Goal: Information Seeking & Learning: Learn about a topic

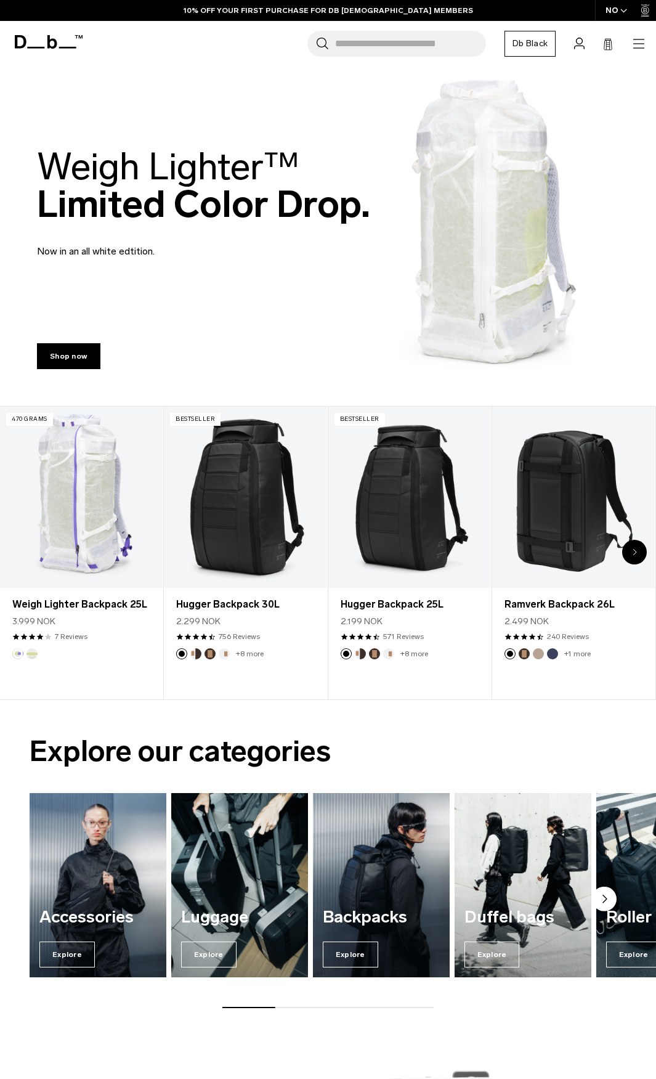
click at [257, 205] on h2 "Weigh Lighter™  Limited Color Drop." at bounding box center [203, 185] width 333 height 75
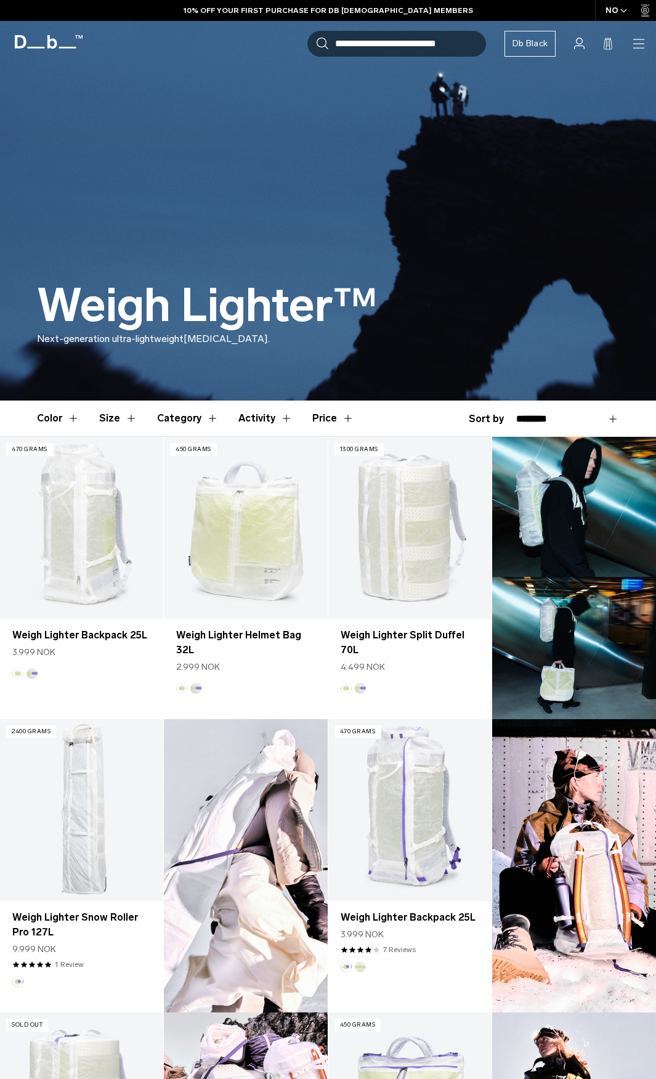
click at [612, 7] on div "NO" at bounding box center [616, 10] width 43 height 21
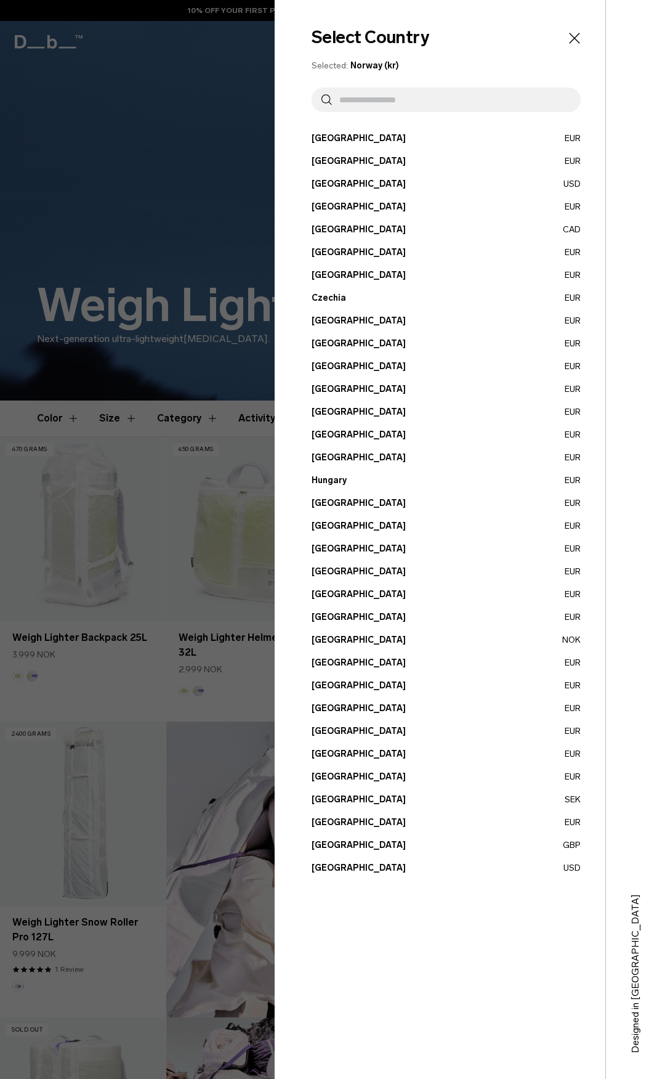
click at [574, 800] on button "Sweden SEK" at bounding box center [446, 799] width 269 height 13
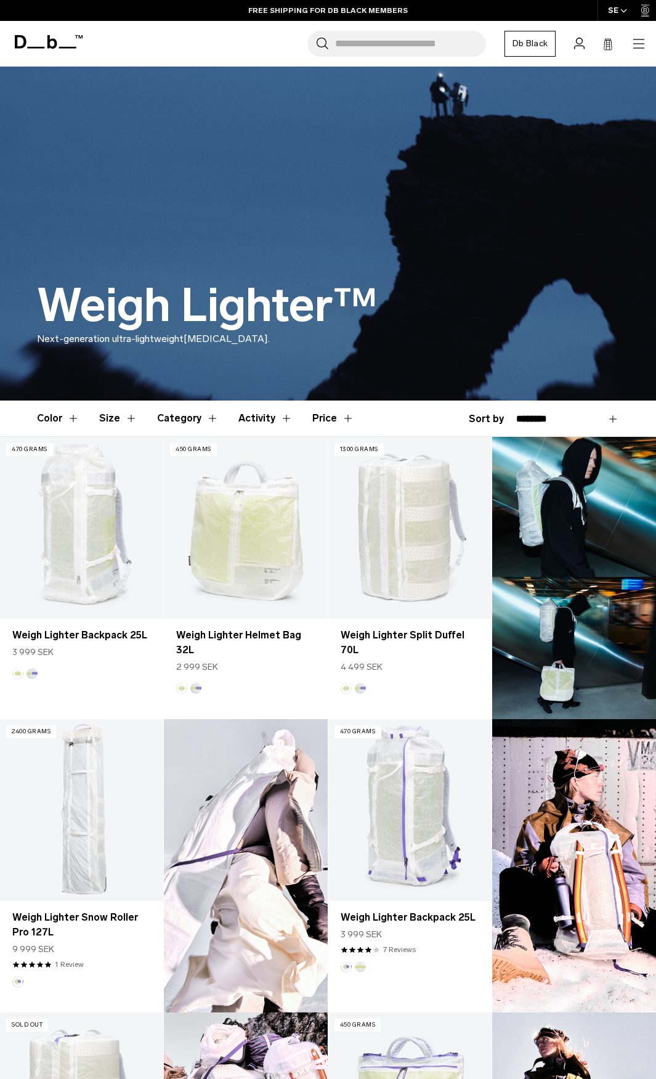
click at [51, 38] on icon at bounding box center [49, 42] width 68 height 14
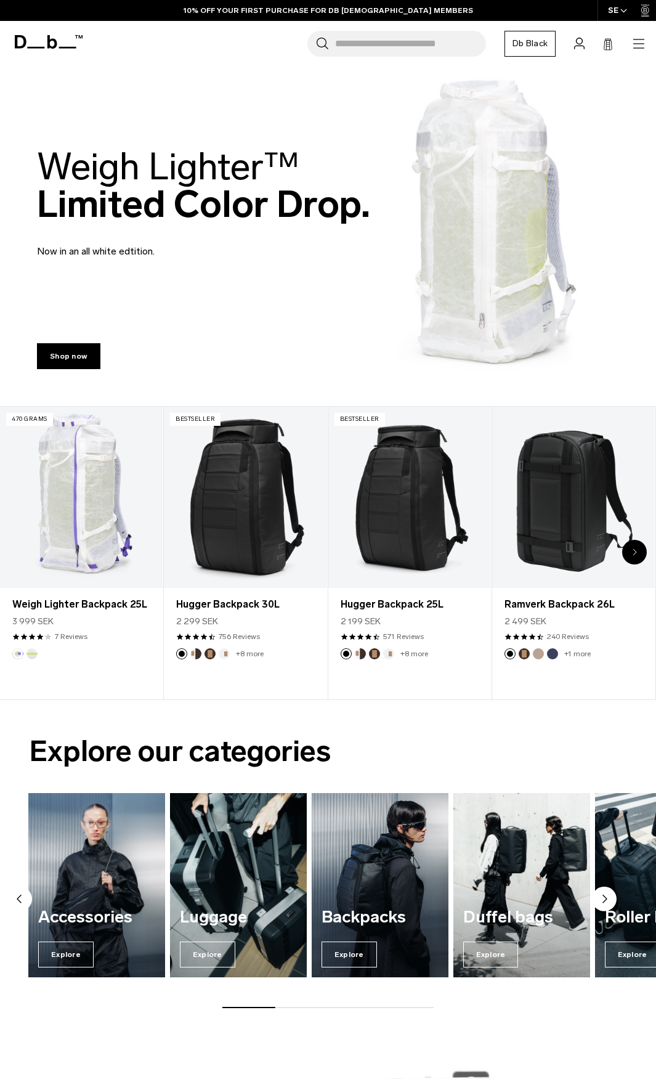
click at [371, 898] on div "Backpacks Explore" at bounding box center [380, 937] width 137 height 79
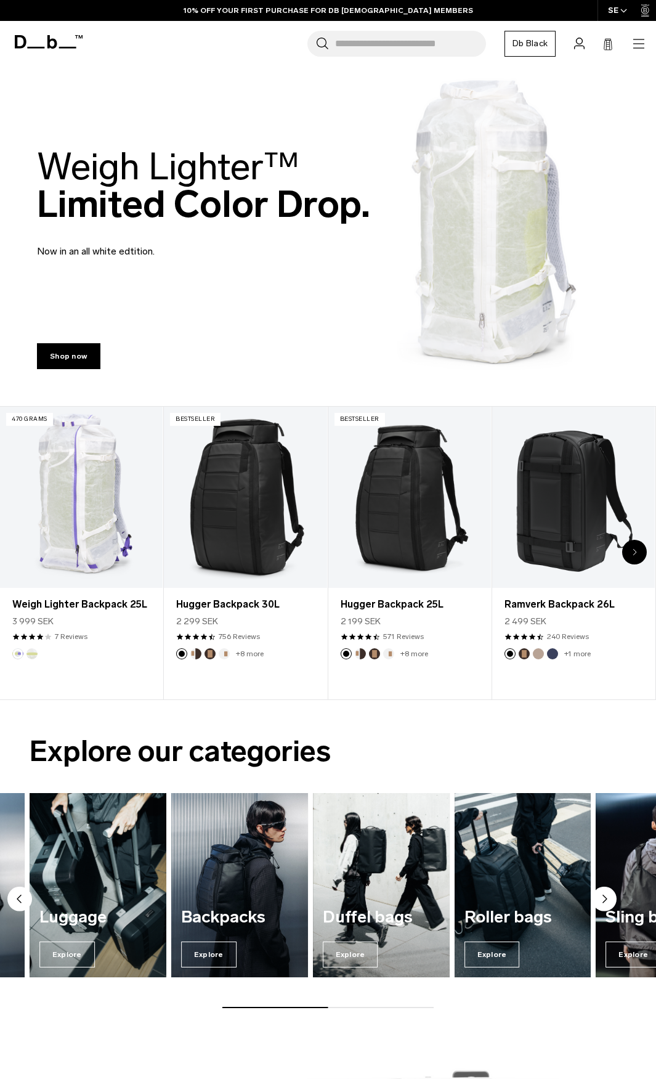
click at [275, 895] on img "3 / 7" at bounding box center [239, 885] width 141 height 190
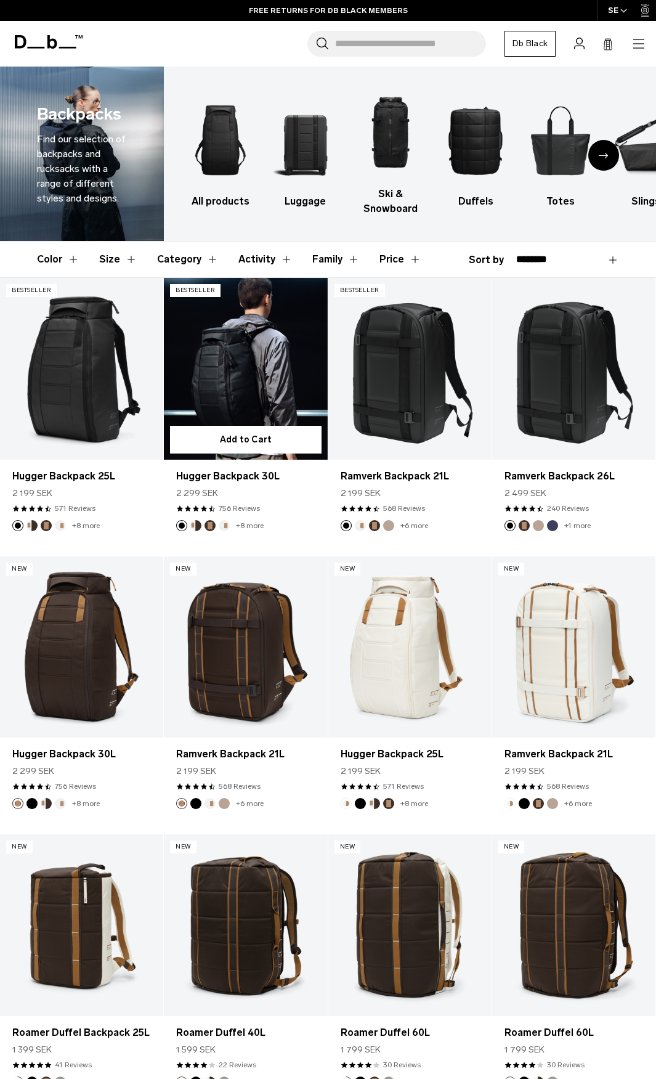
click at [277, 373] on link "Hugger Backpack 30L" at bounding box center [245, 369] width 163 height 182
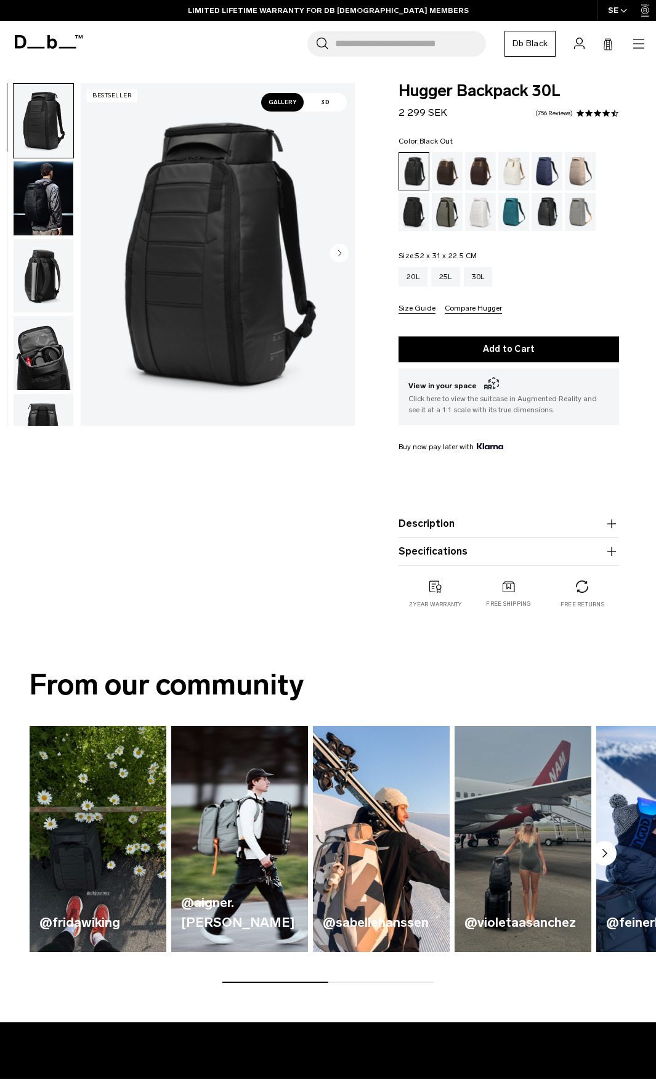
click at [47, 213] on img "button" at bounding box center [44, 198] width 60 height 74
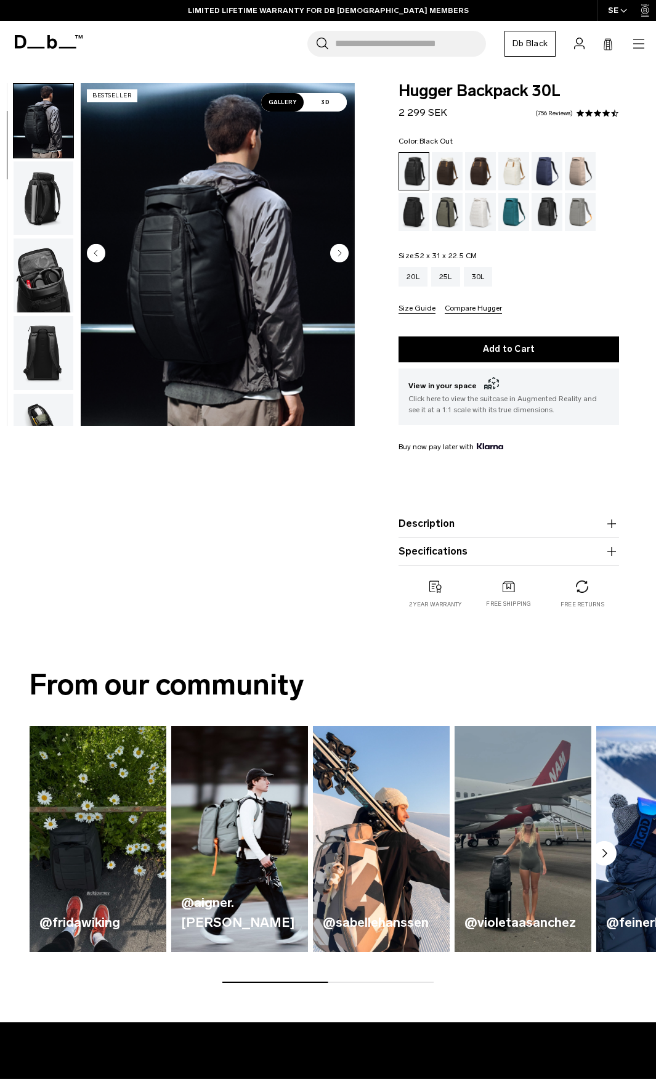
click at [54, 262] on img "button" at bounding box center [44, 275] width 60 height 74
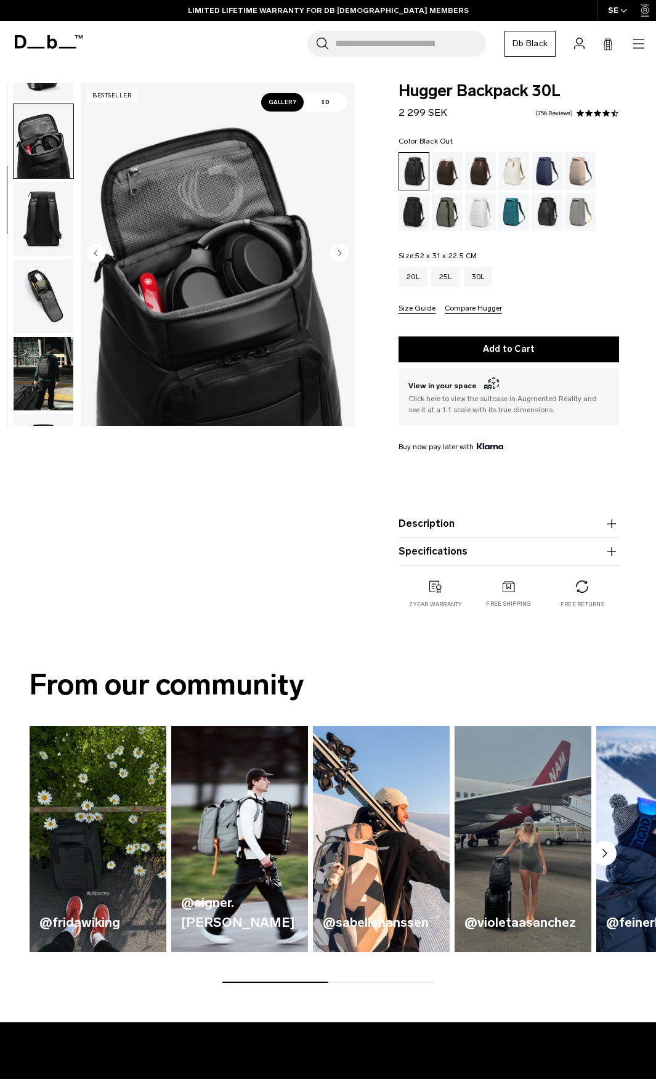
scroll to position [232, 0]
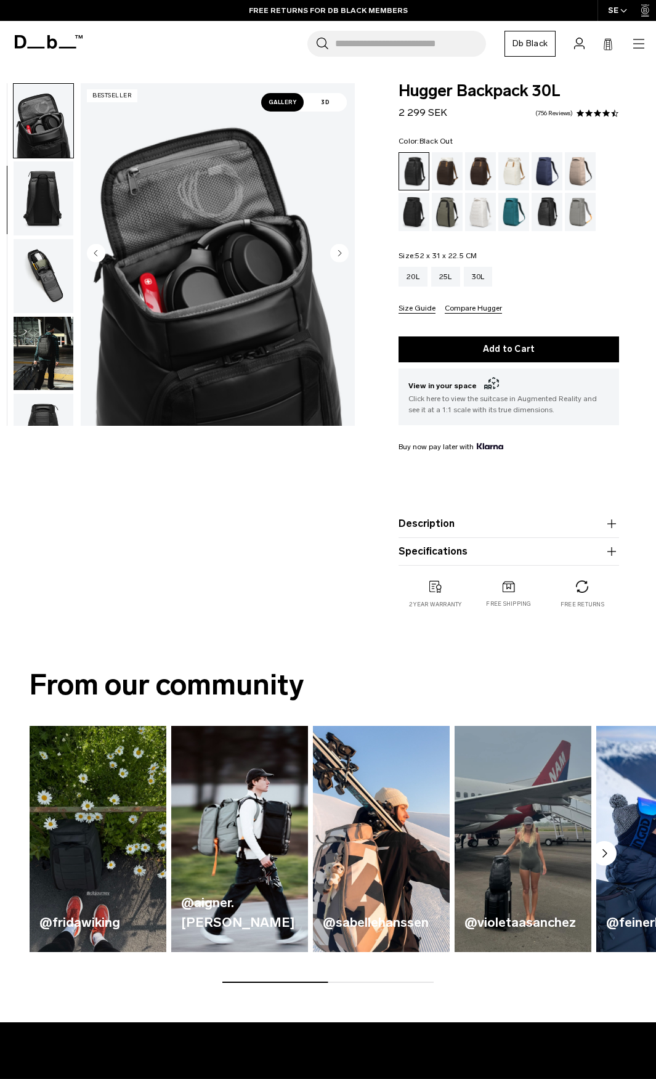
click at [54, 284] on img "button" at bounding box center [44, 276] width 60 height 74
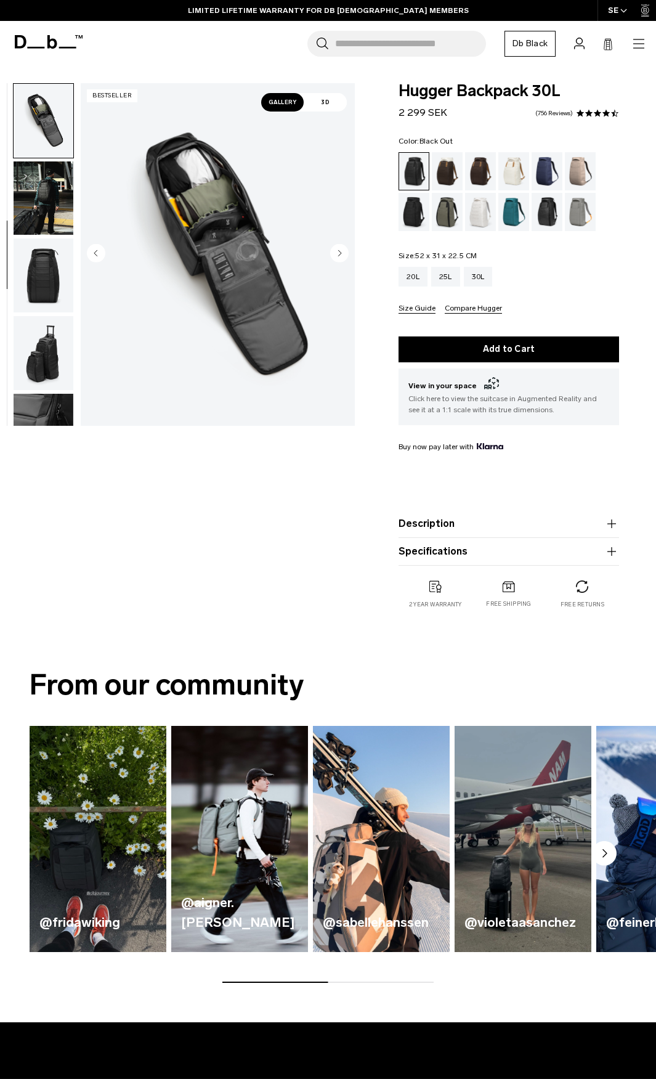
click at [46, 291] on img "button" at bounding box center [44, 275] width 60 height 74
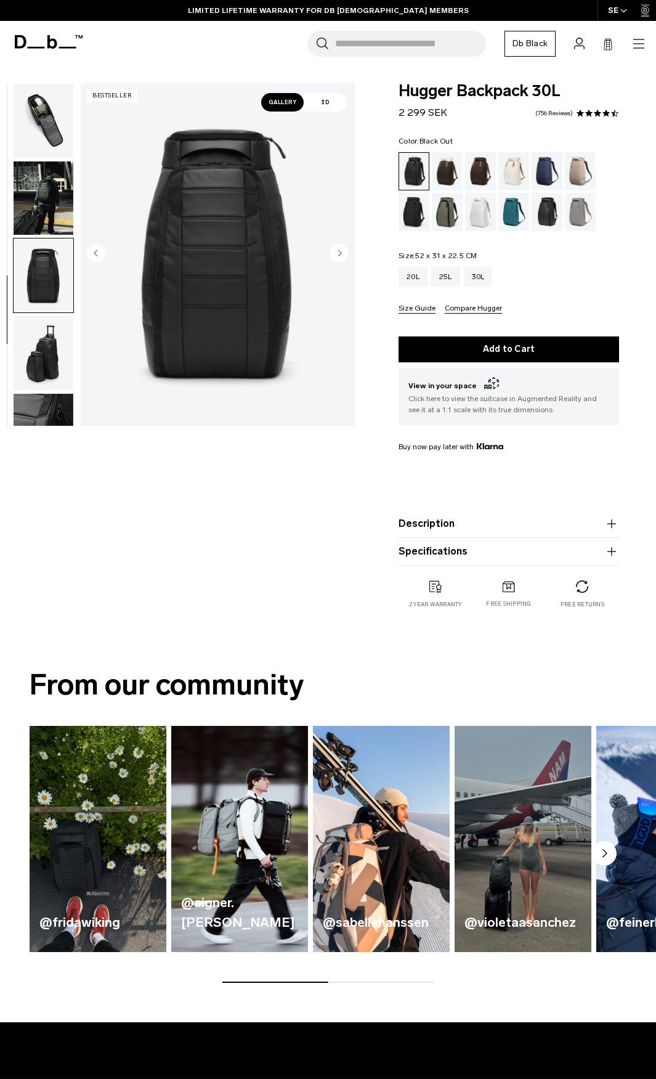
scroll to position [508, 0]
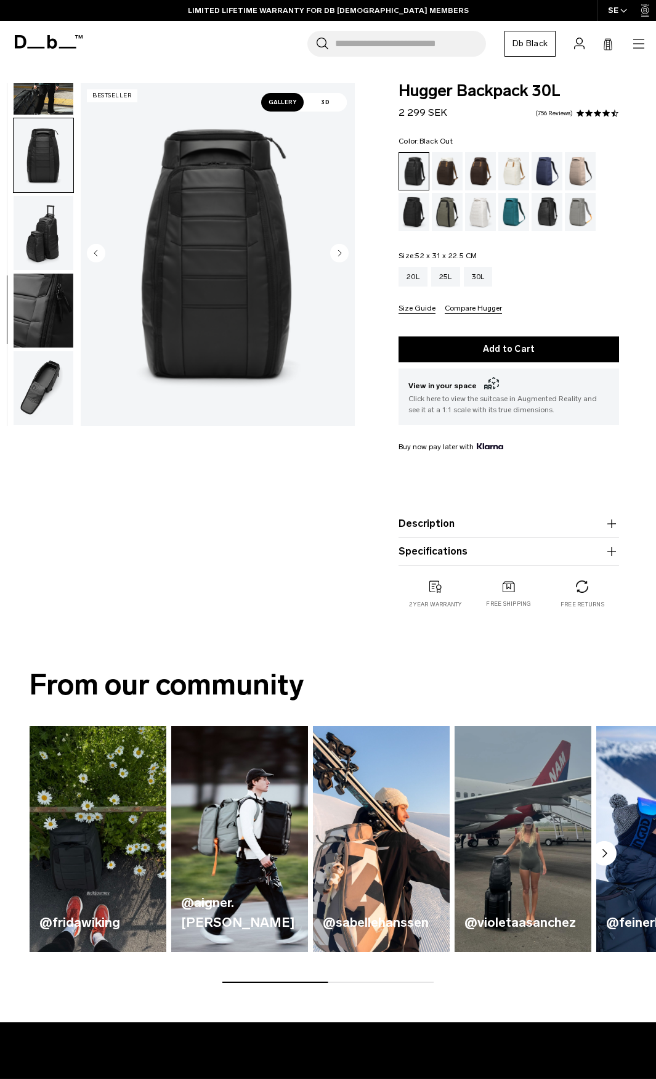
click at [42, 235] on img "button" at bounding box center [44, 233] width 60 height 74
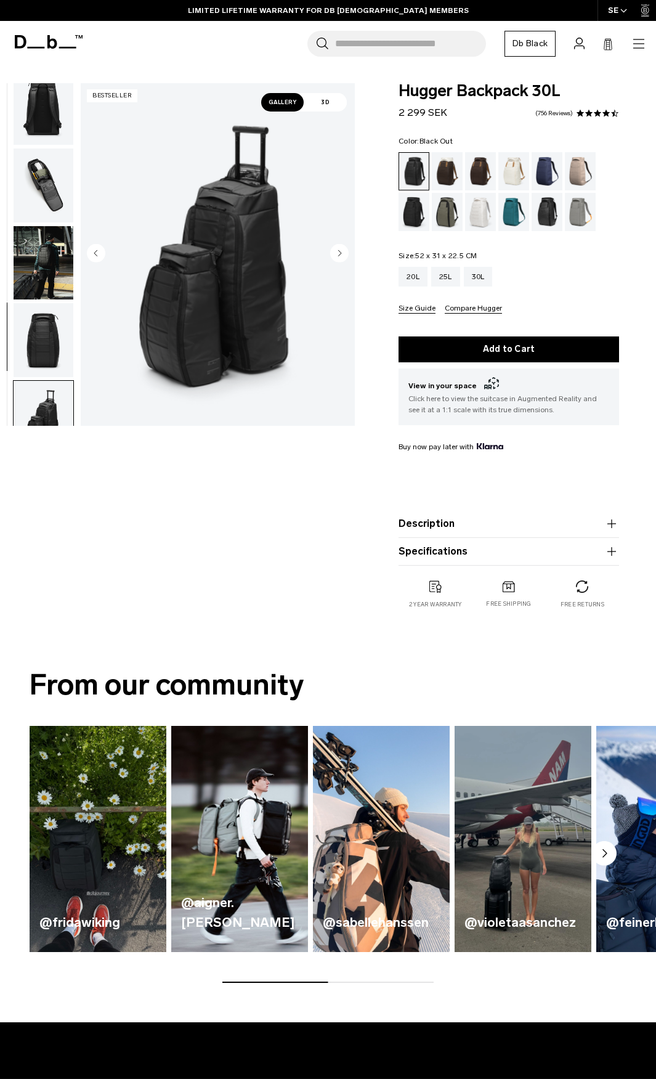
click at [44, 208] on img "button" at bounding box center [44, 185] width 60 height 74
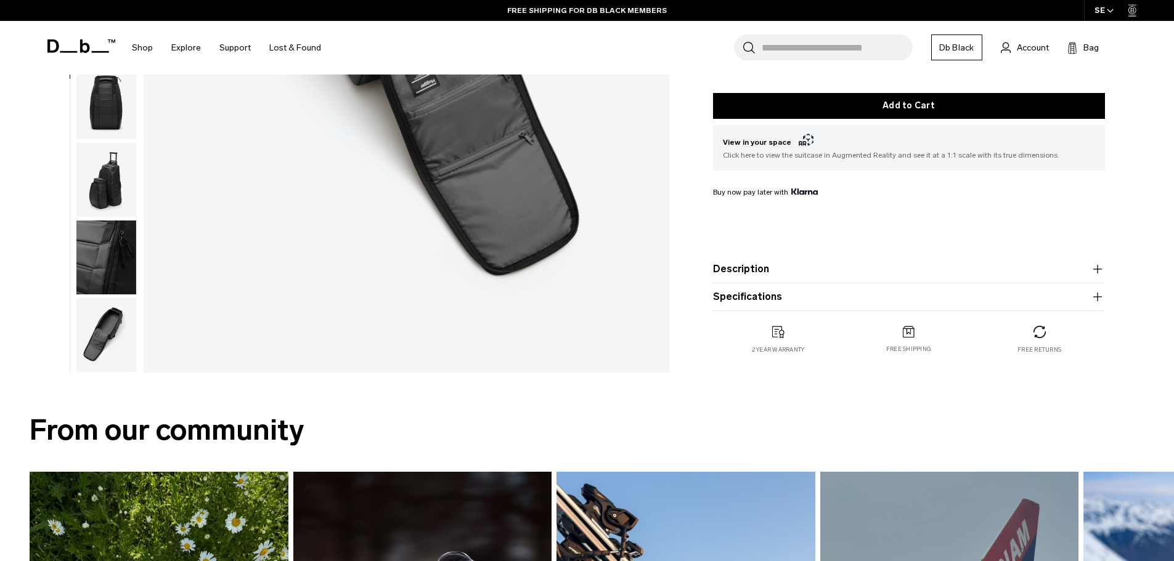
scroll to position [370, 0]
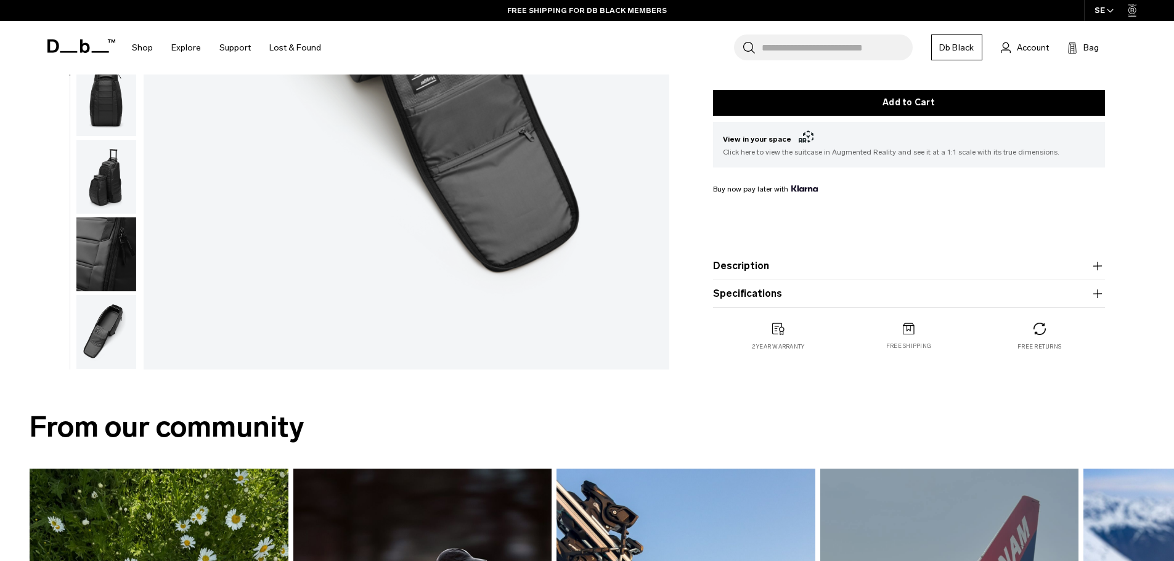
click at [108, 315] on img "button" at bounding box center [106, 332] width 60 height 74
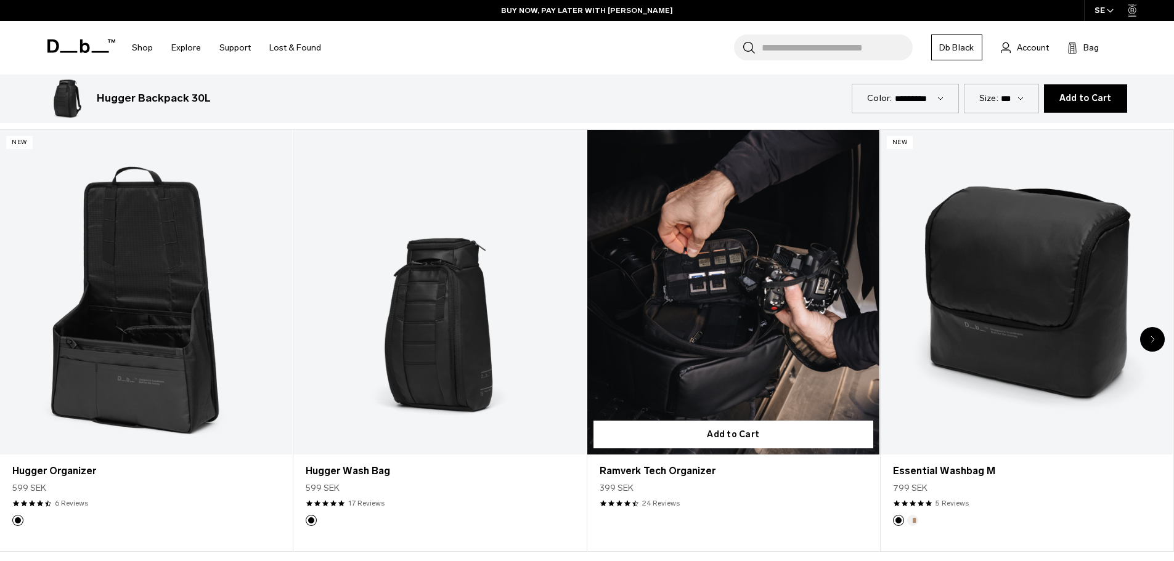
scroll to position [3943, 0]
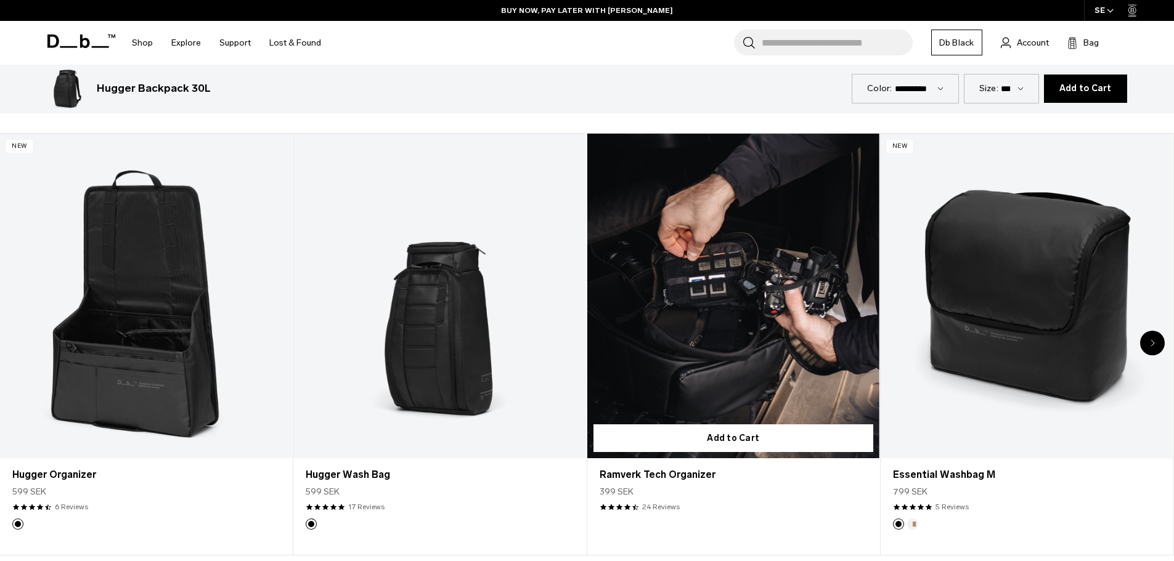
drag, startPoint x: 638, startPoint y: 388, endPoint x: 674, endPoint y: 359, distance: 46.1
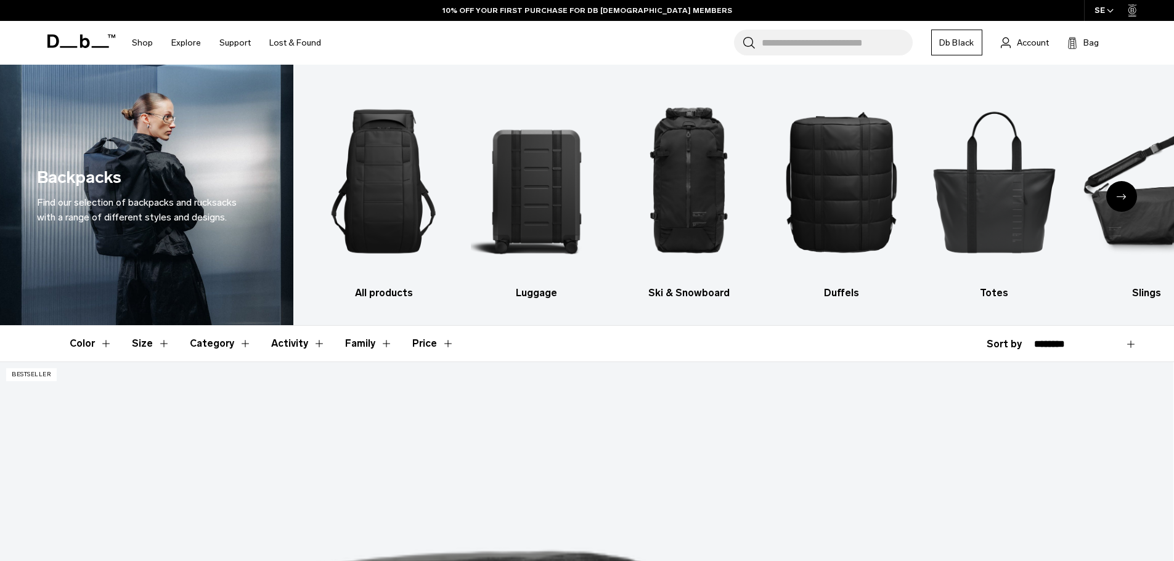
click at [1121, 198] on icon "Next slide" at bounding box center [1121, 197] width 10 height 6
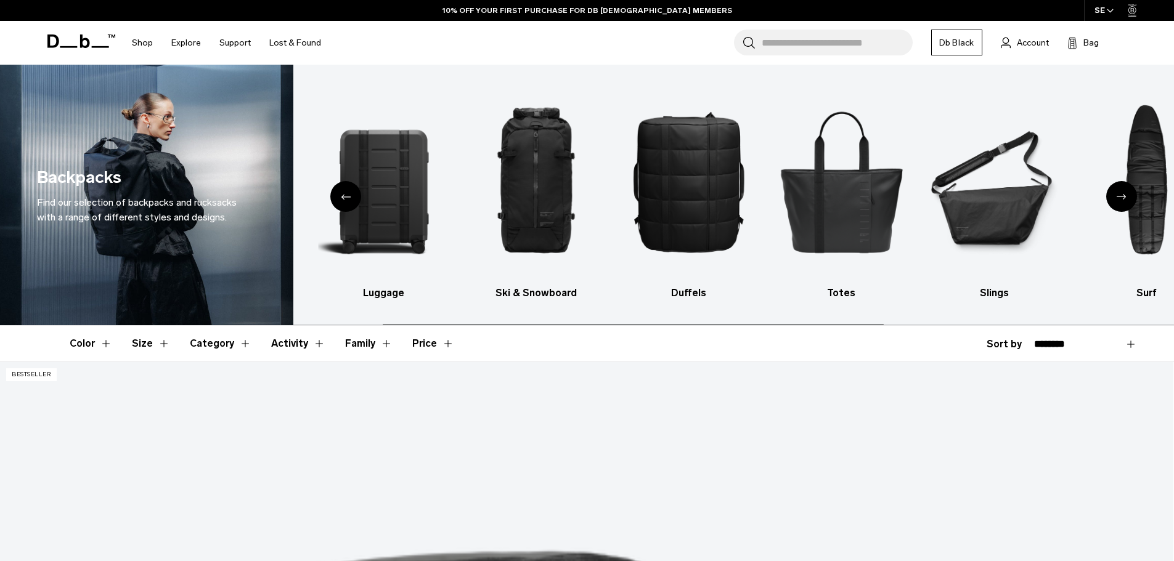
click at [1121, 198] on icon "Next slide" at bounding box center [1121, 197] width 10 height 6
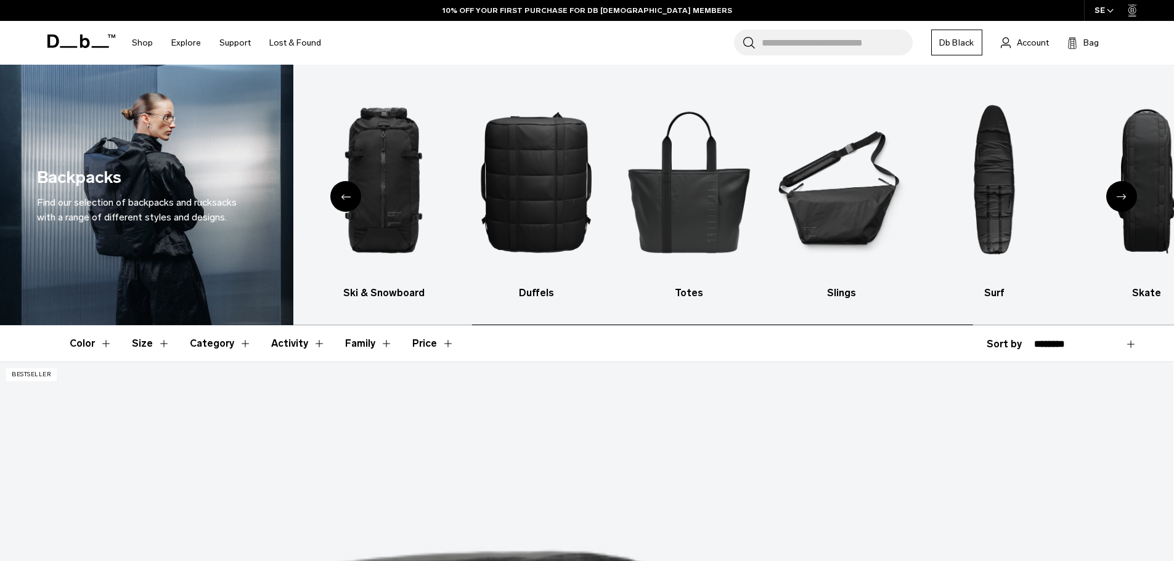
click at [1121, 198] on icon "Next slide" at bounding box center [1121, 197] width 10 height 6
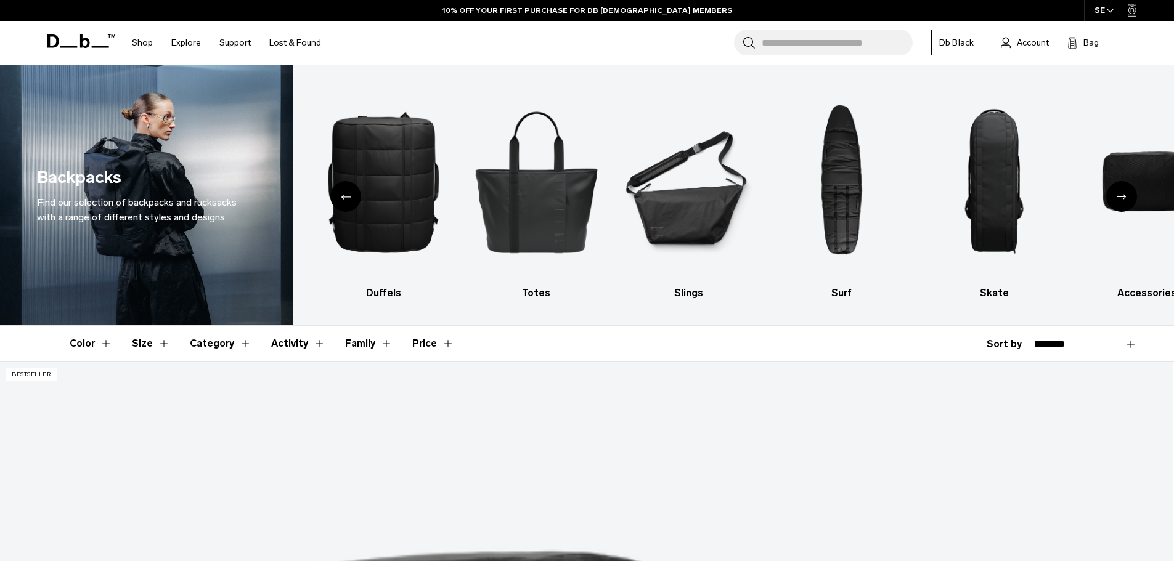
click at [1121, 198] on icon "Next slide" at bounding box center [1121, 197] width 10 height 6
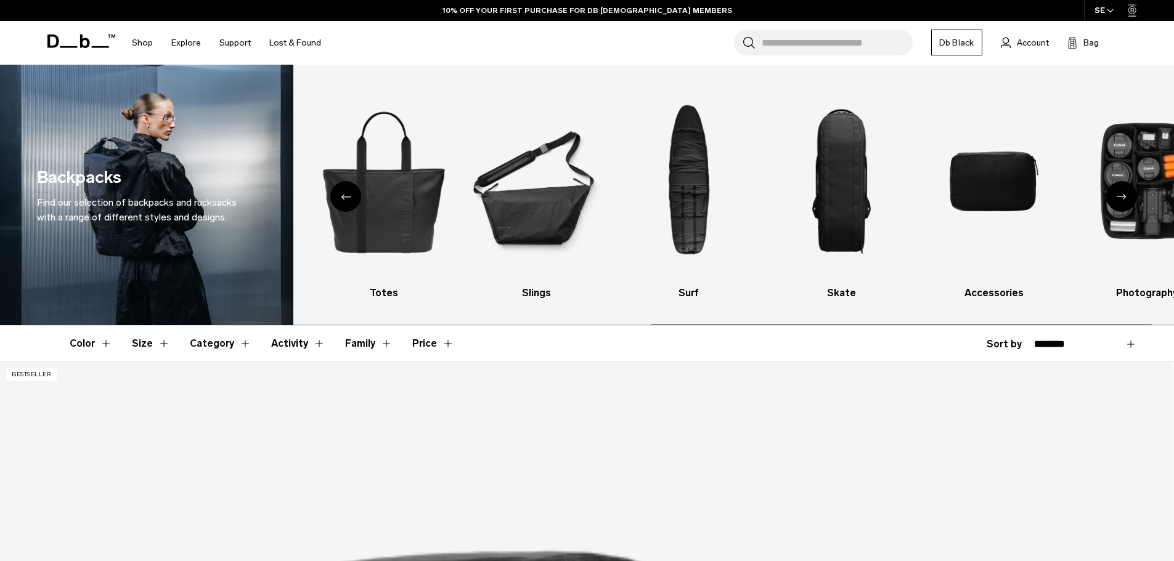
click at [1121, 198] on icon "Next slide" at bounding box center [1121, 197] width 10 height 6
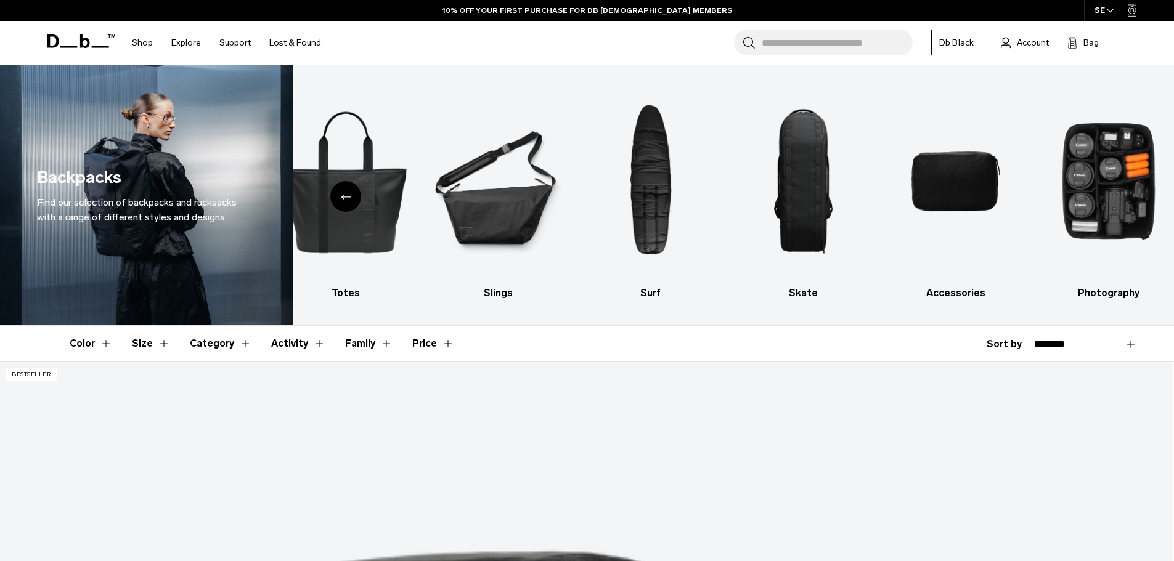
click at [1121, 198] on img "10 / 10" at bounding box center [1107, 181] width 131 height 197
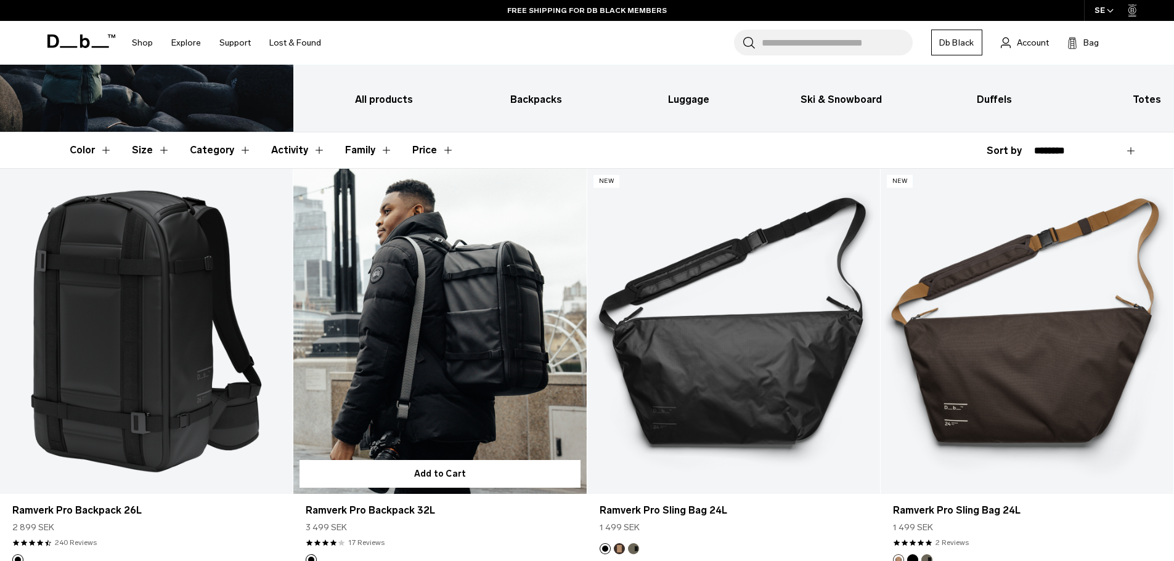
scroll to position [185, 0]
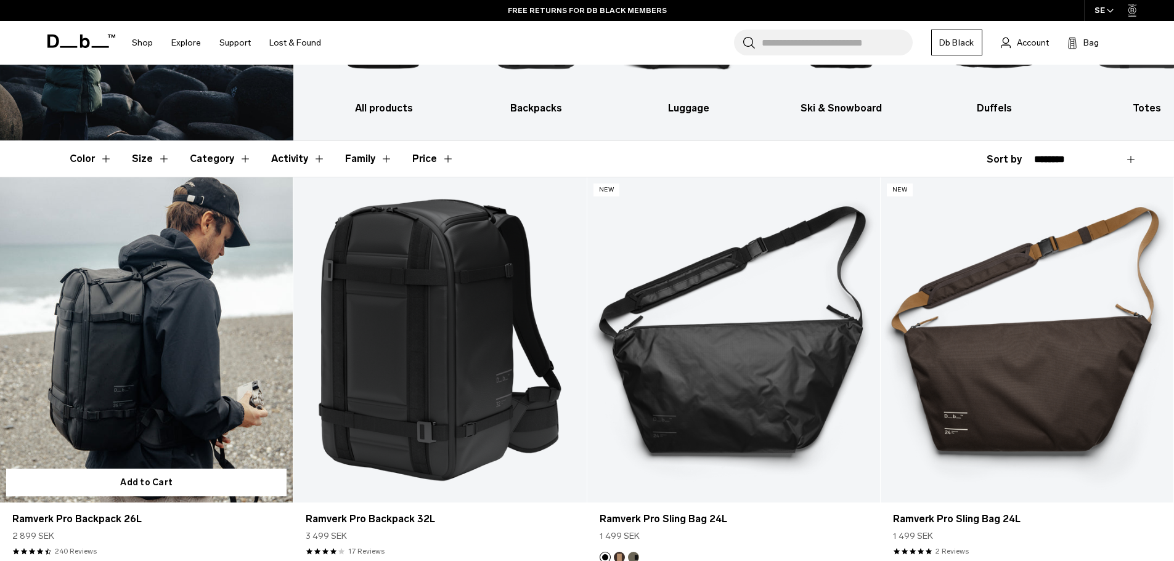
click at [127, 328] on link "Ramverk Pro Backpack 26L" at bounding box center [146, 339] width 293 height 325
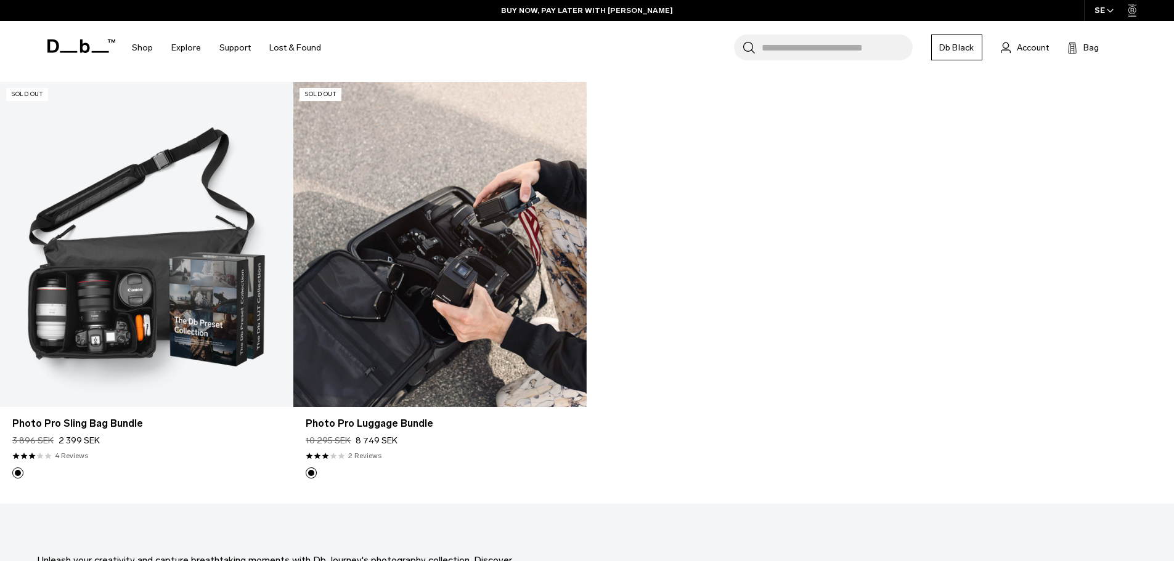
scroll to position [2834, 0]
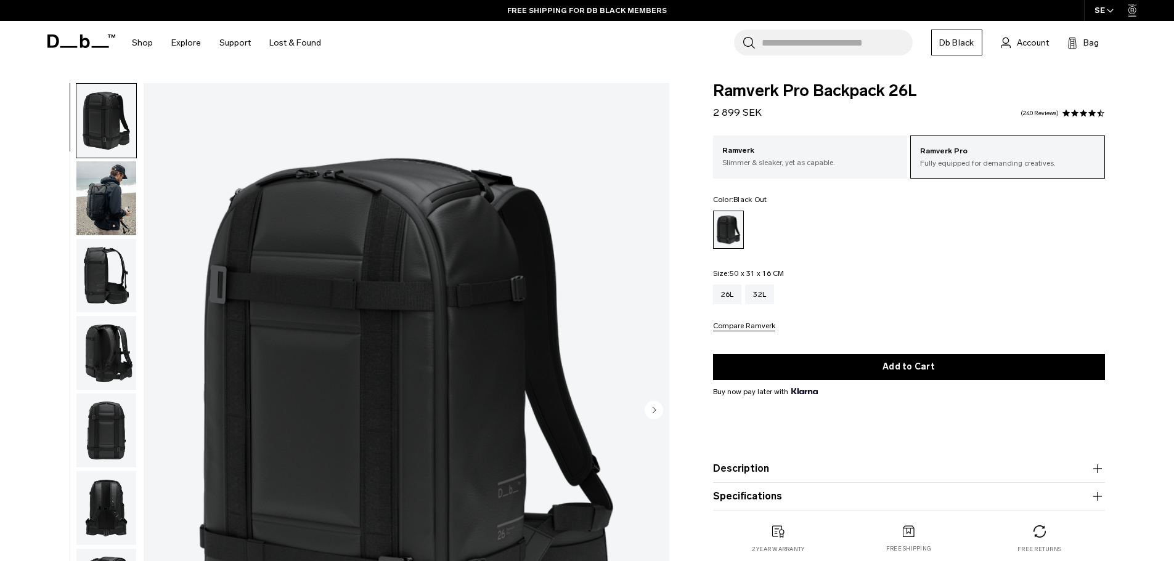
click at [651, 406] on circle "Next slide" at bounding box center [653, 409] width 18 height 18
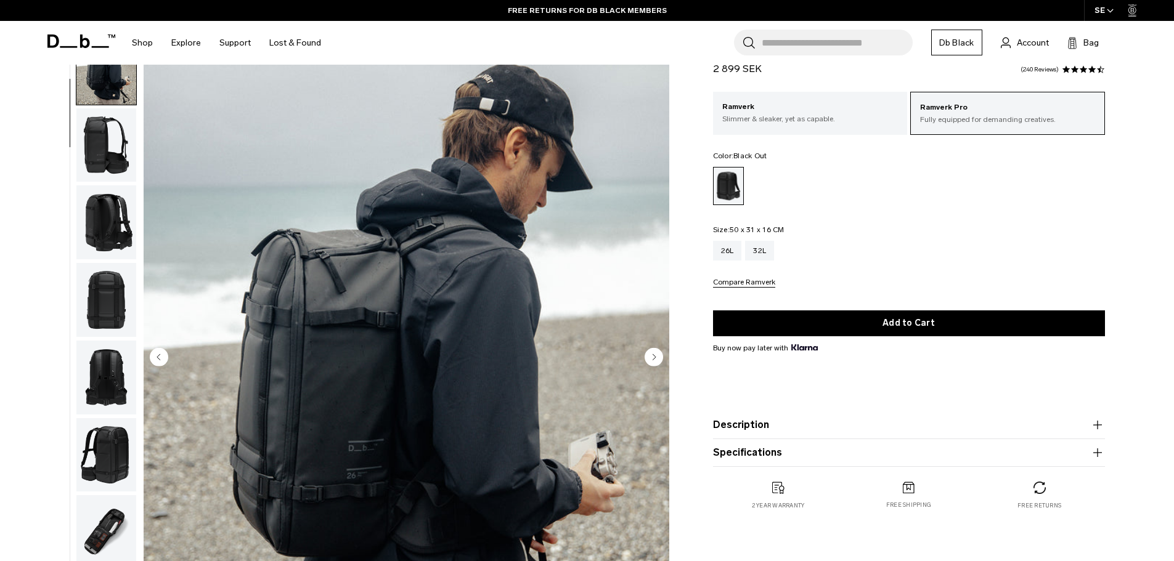
scroll to position [62, 0]
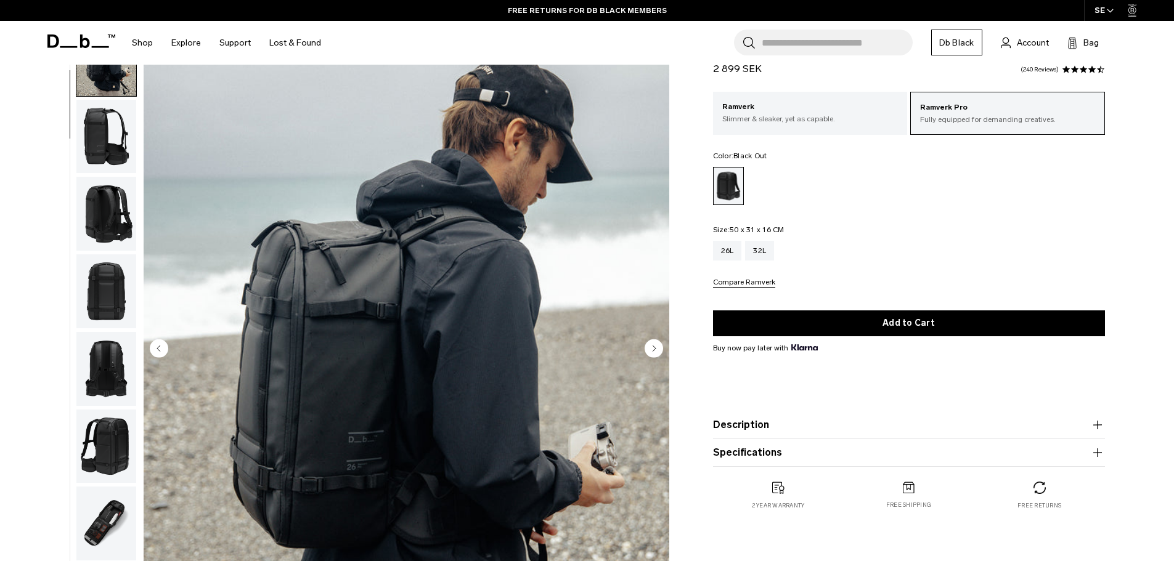
click at [654, 345] on circle "Next slide" at bounding box center [653, 348] width 18 height 18
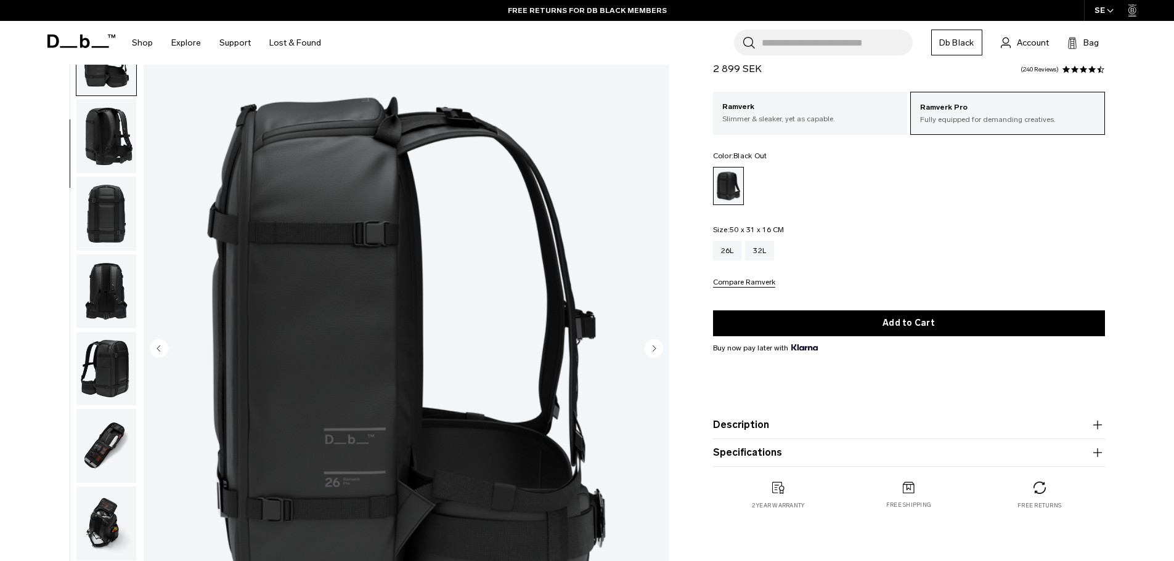
click at [655, 344] on circle "Next slide" at bounding box center [653, 348] width 18 height 18
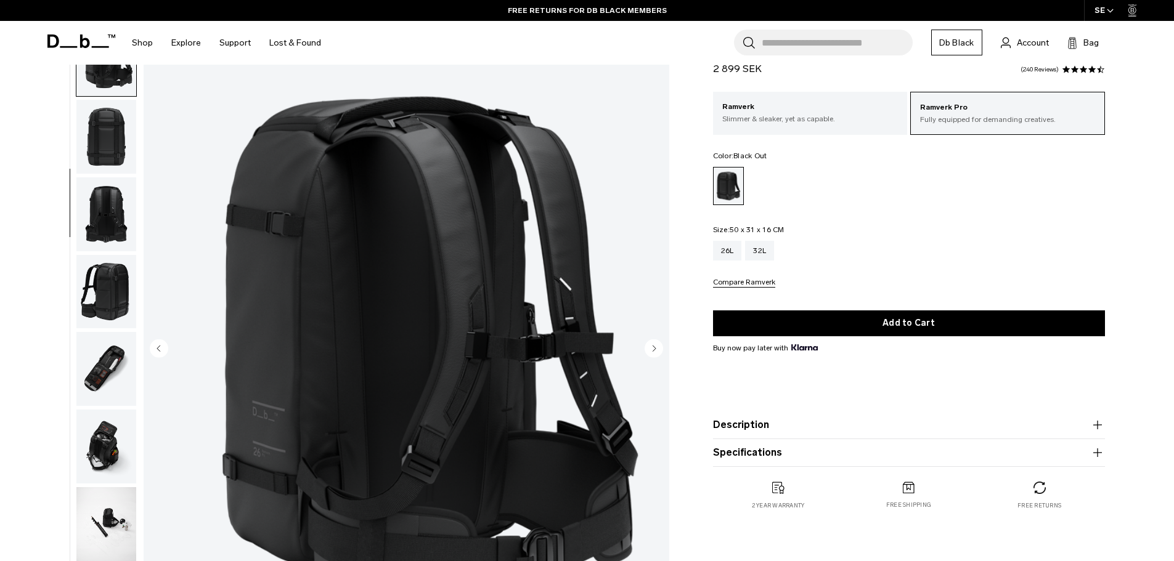
click at [656, 343] on circle "Next slide" at bounding box center [653, 348] width 18 height 18
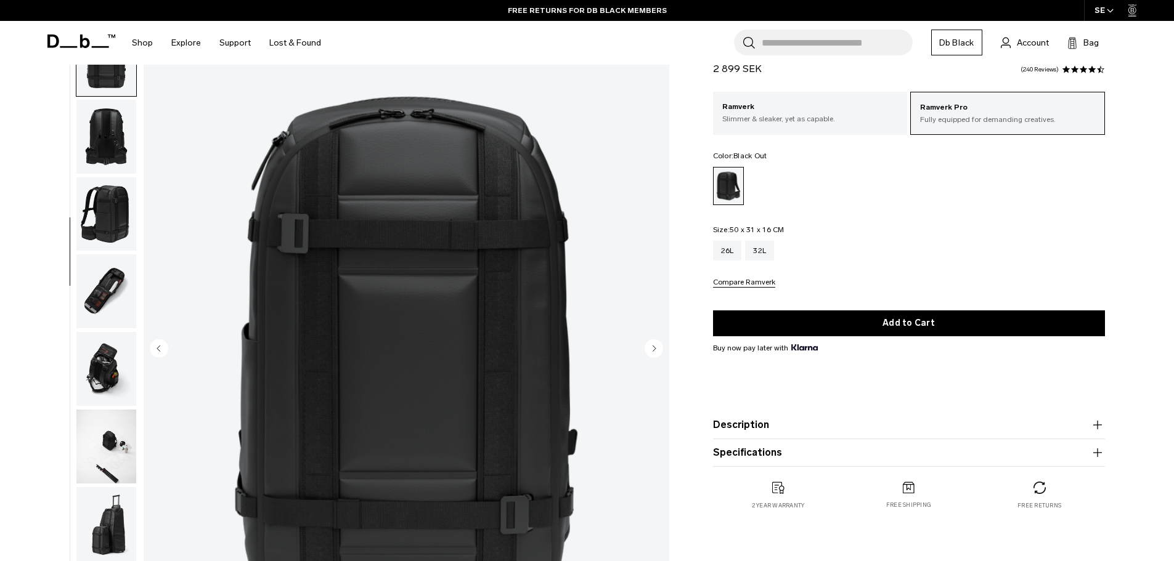
click at [656, 343] on circle "Next slide" at bounding box center [653, 348] width 18 height 18
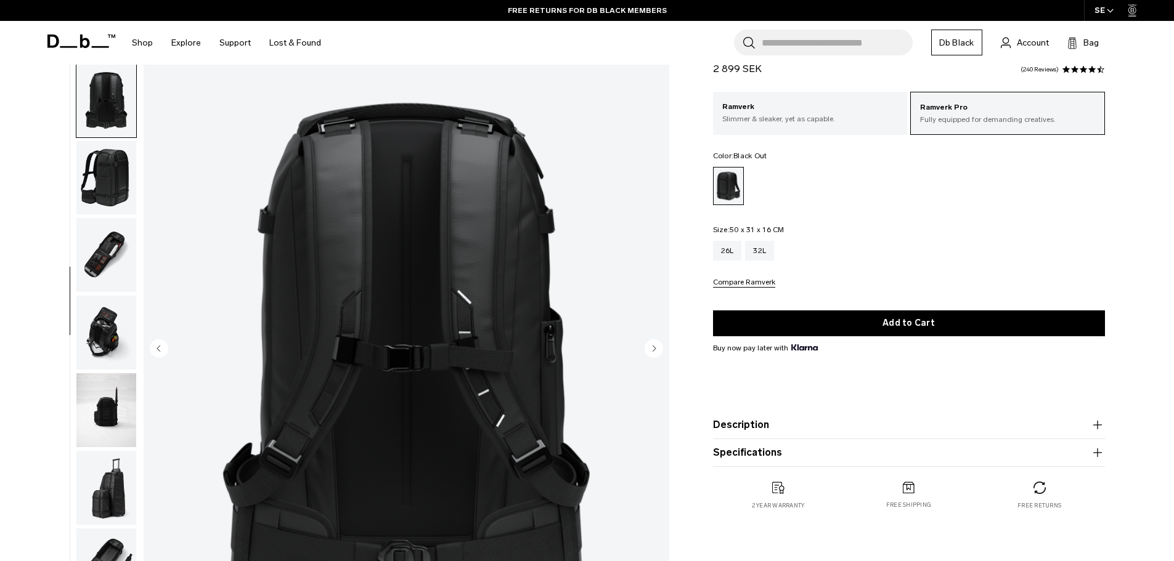
scroll to position [349, 0]
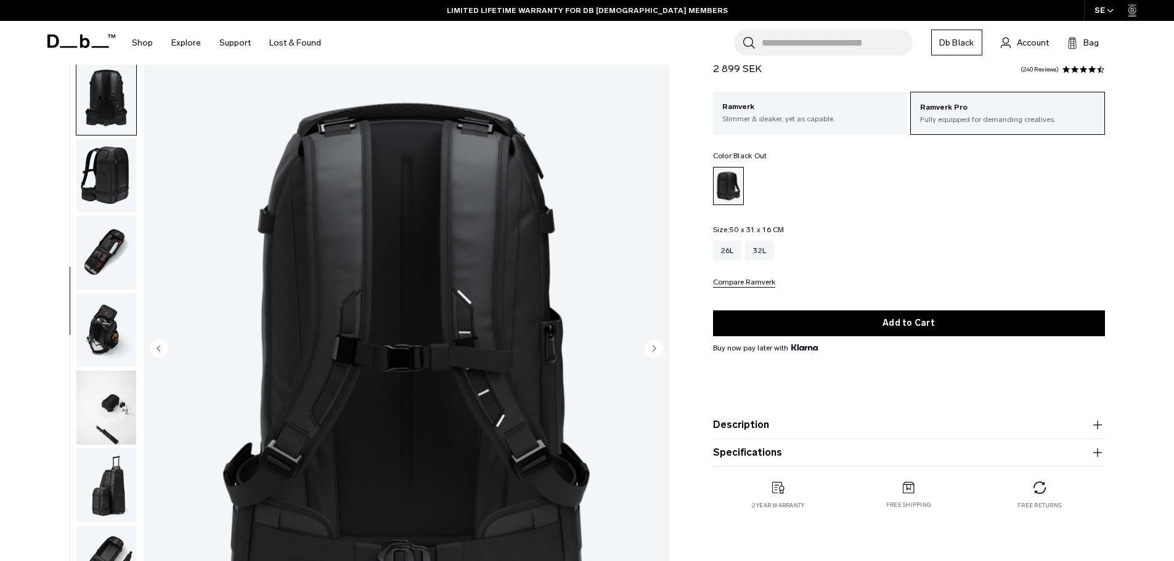
drag, startPoint x: 656, startPoint y: 343, endPoint x: 885, endPoint y: 271, distance: 240.3
click at [873, 274] on div "Gallery 3D Details Dimensions 06 / 13" at bounding box center [587, 353] width 1109 height 662
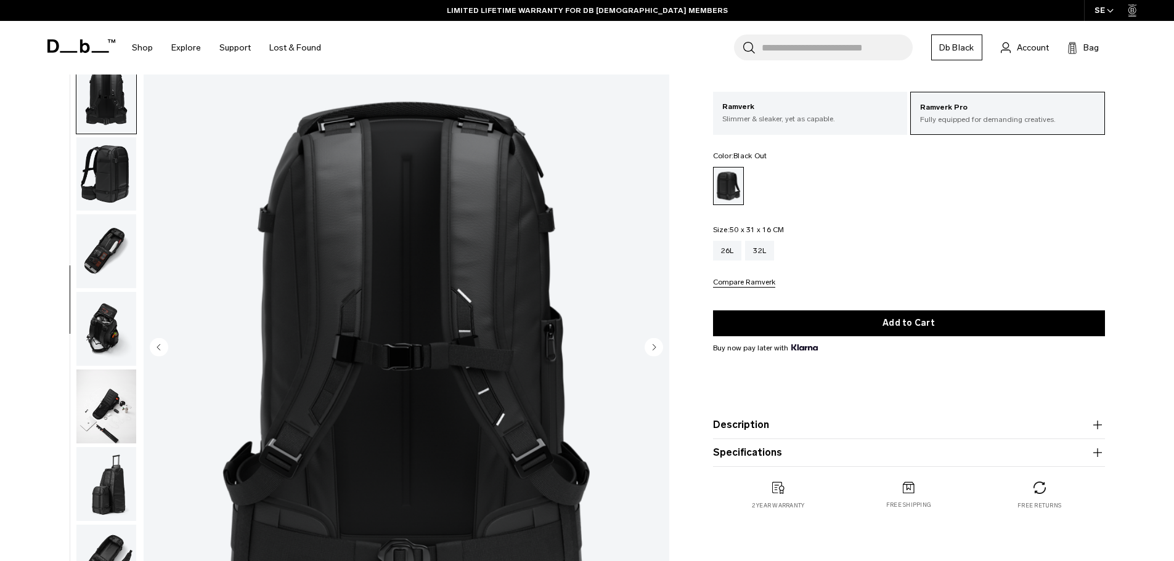
scroll to position [62, 0]
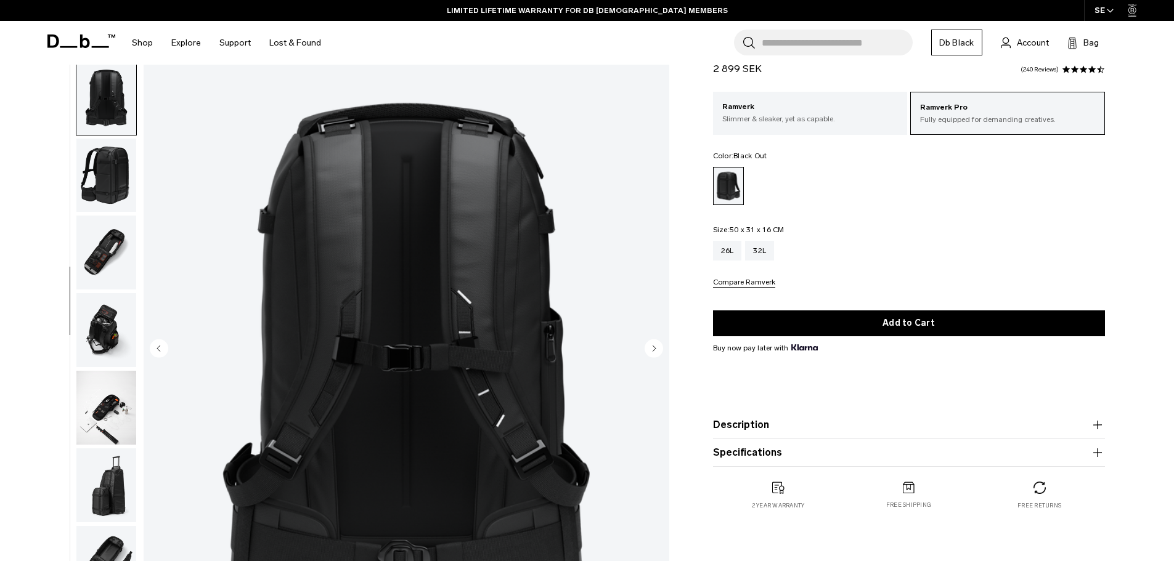
click at [657, 353] on circle "Next slide" at bounding box center [653, 348] width 18 height 18
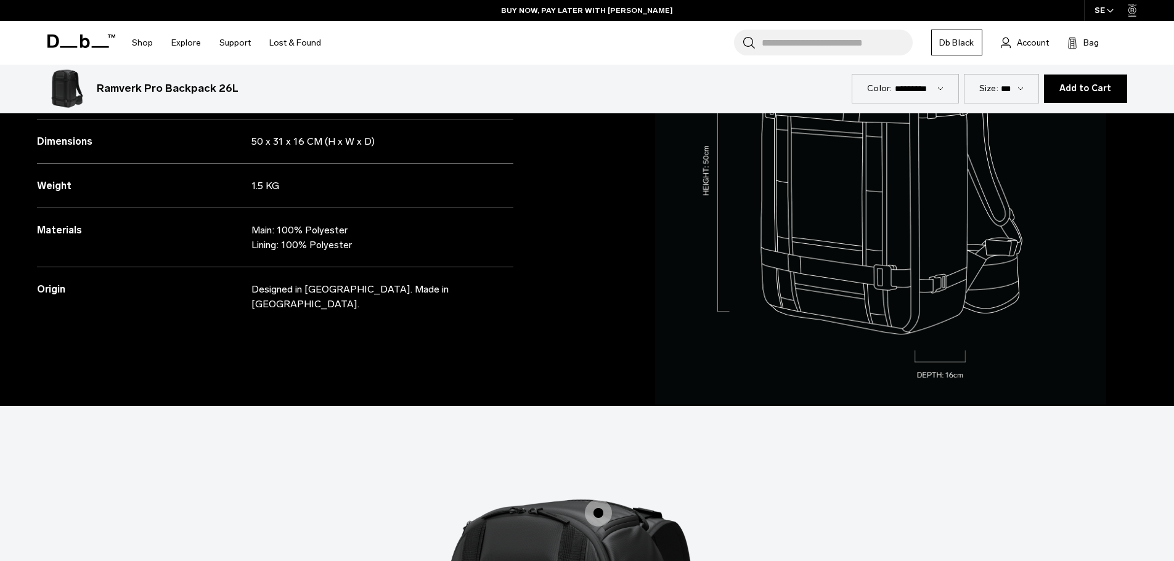
scroll to position [431, 0]
